Goal: Transaction & Acquisition: Obtain resource

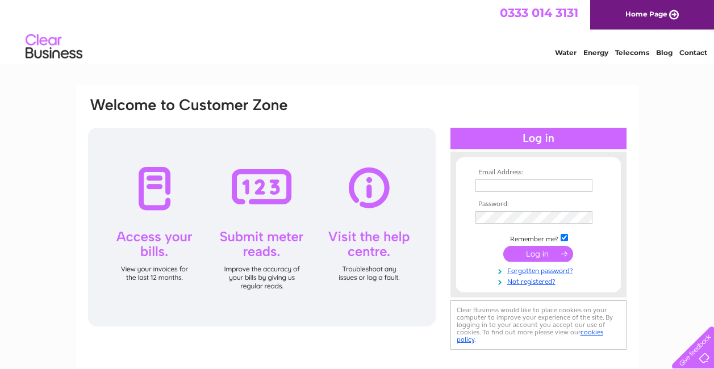
type input "office@ranchchalet.com"
click at [526, 250] on input "submit" at bounding box center [538, 254] width 70 height 16
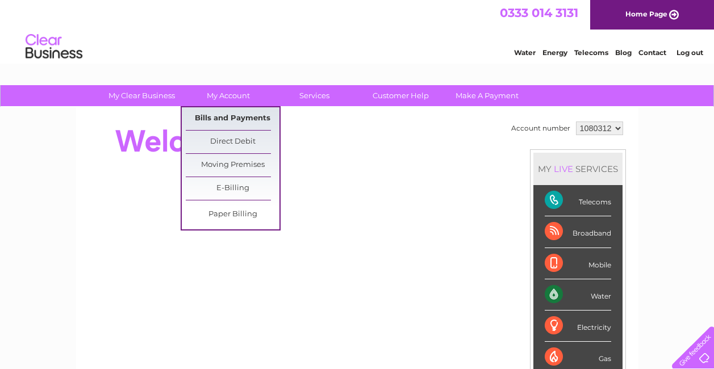
click at [227, 120] on link "Bills and Payments" at bounding box center [233, 118] width 94 height 23
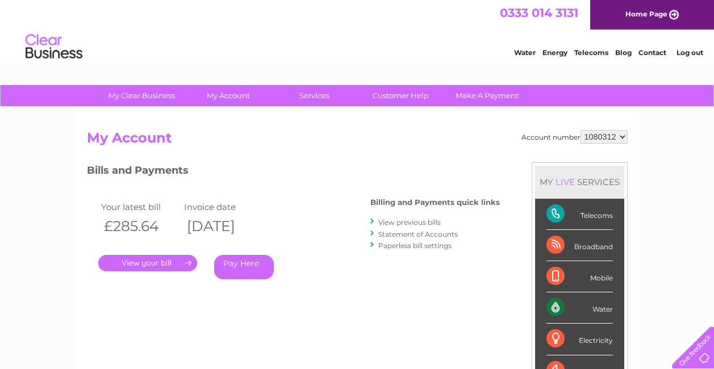
click at [152, 258] on link "." at bounding box center [147, 263] width 99 height 16
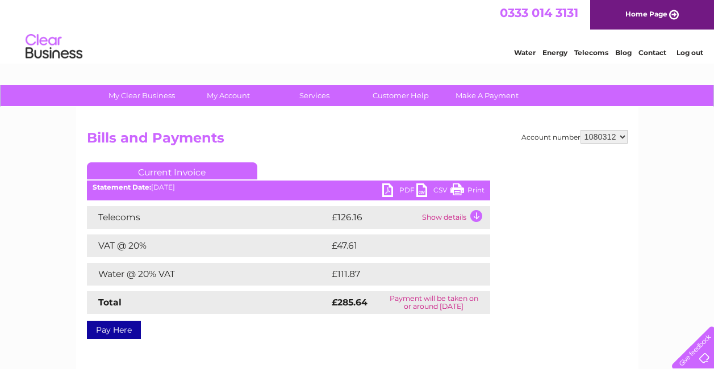
click at [393, 187] on link "PDF" at bounding box center [399, 191] width 34 height 16
